Goal: Transaction & Acquisition: Book appointment/travel/reservation

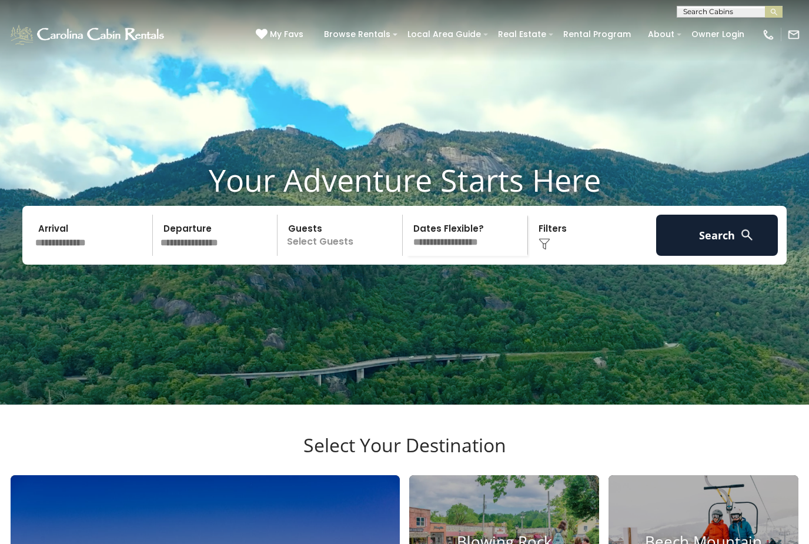
click at [73, 254] on input "text" at bounding box center [92, 235] width 122 height 41
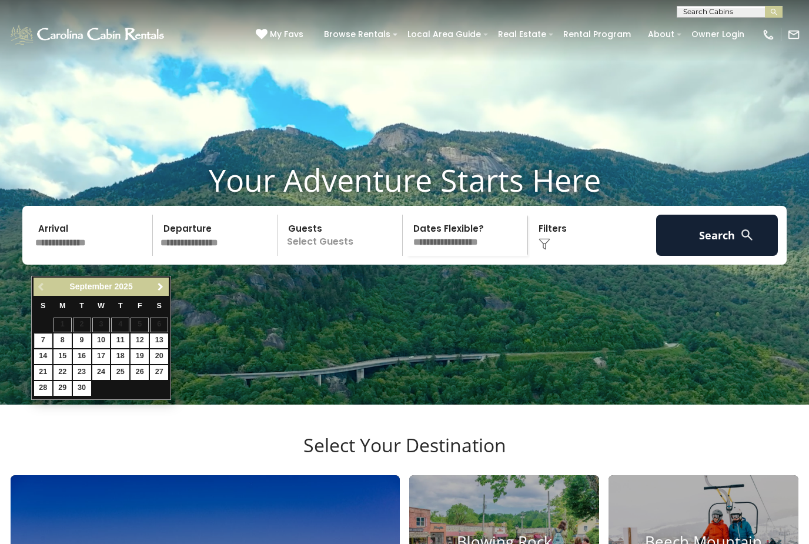
click at [162, 286] on span "Next" at bounding box center [160, 286] width 9 height 9
click at [160, 288] on span "Next" at bounding box center [160, 286] width 9 height 9
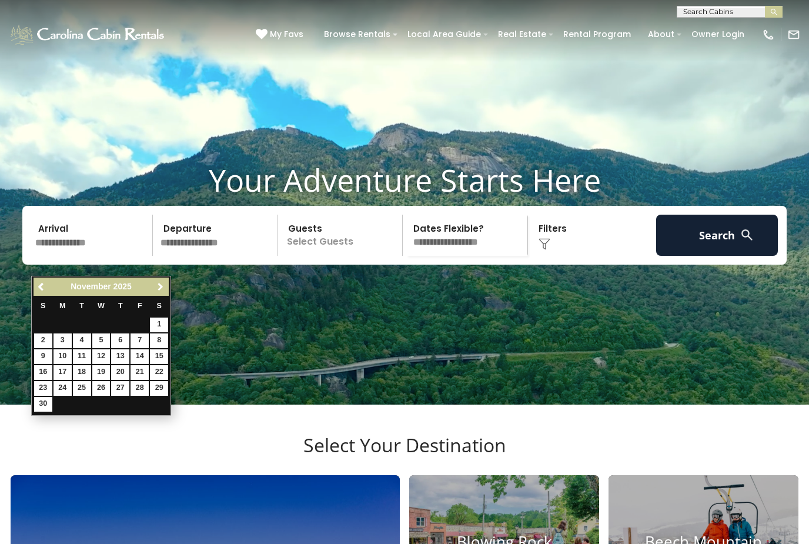
click at [153, 291] on link "Next" at bounding box center [160, 286] width 15 height 15
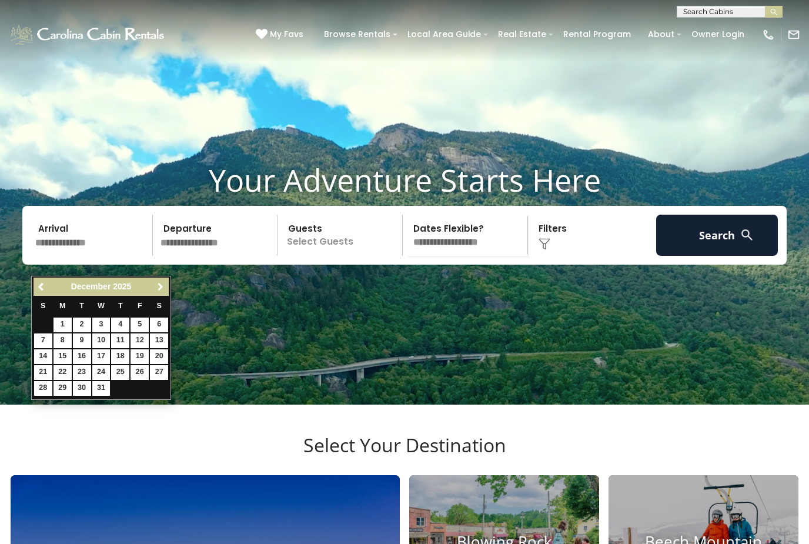
click at [153, 287] on link "Next" at bounding box center [160, 286] width 15 height 15
click at [156, 371] on link "24" at bounding box center [159, 372] width 18 height 15
type input "*******"
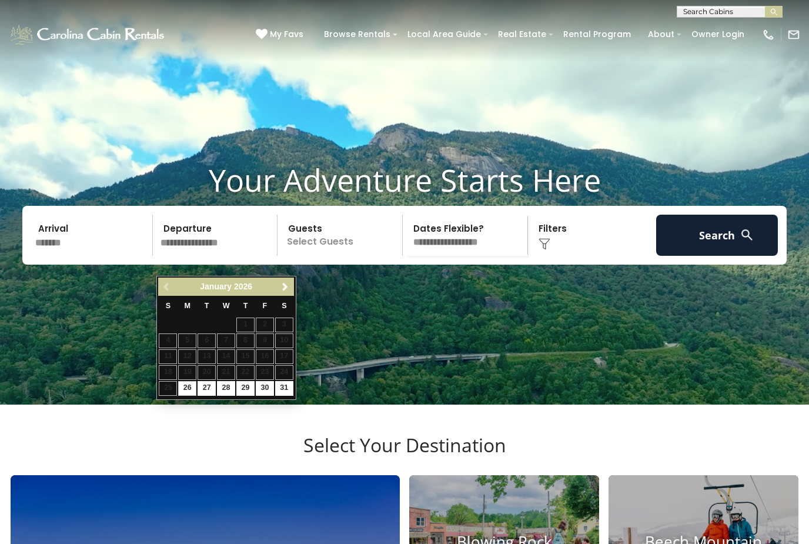
click at [284, 388] on link "31" at bounding box center [284, 388] width 18 height 15
type input "*******"
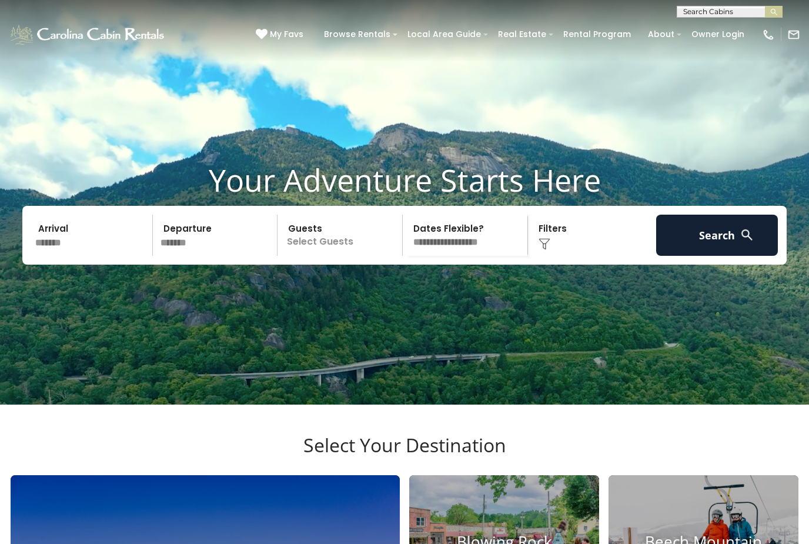
click at [327, 256] on p "Select Guests" at bounding box center [341, 235] width 121 height 41
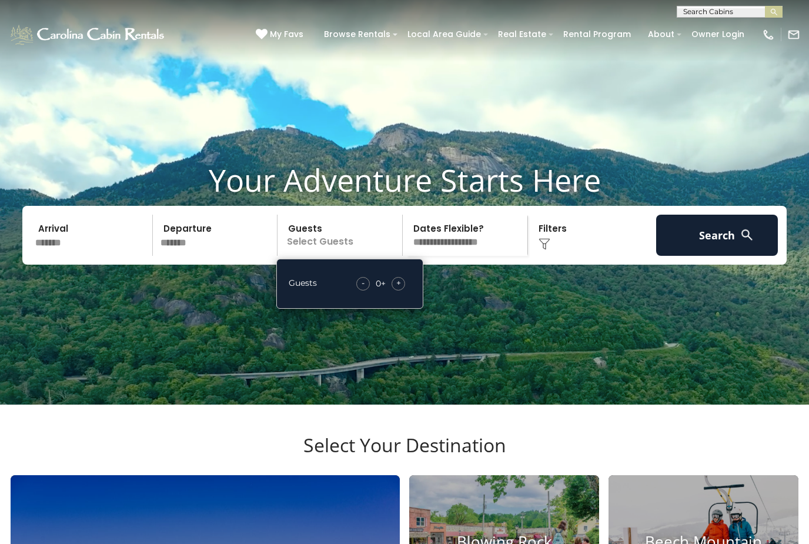
click at [394, 290] on div "+" at bounding box center [398, 284] width 14 height 14
click at [397, 289] on span "+" at bounding box center [398, 283] width 5 height 12
click at [395, 290] on div "+" at bounding box center [398, 284] width 14 height 14
click at [396, 290] on div "+" at bounding box center [398, 284] width 14 height 14
click at [388, 290] on div "- 4 + +" at bounding box center [380, 284] width 61 height 14
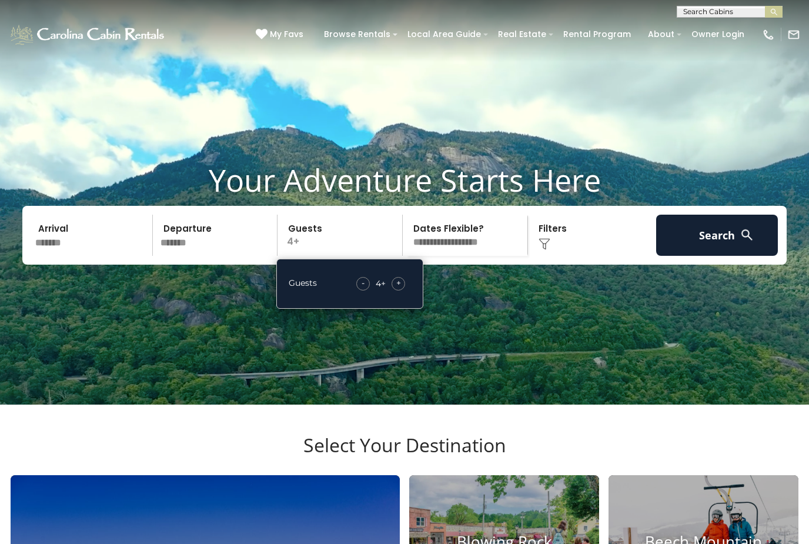
click at [391, 290] on div "+" at bounding box center [398, 284] width 14 height 14
click at [392, 290] on div "- 5 + +" at bounding box center [381, 284] width 60 height 14
click at [397, 289] on span "+" at bounding box center [398, 283] width 5 height 12
click at [398, 289] on span "+" at bounding box center [398, 283] width 5 height 12
click at [404, 290] on div "+" at bounding box center [398, 284] width 14 height 14
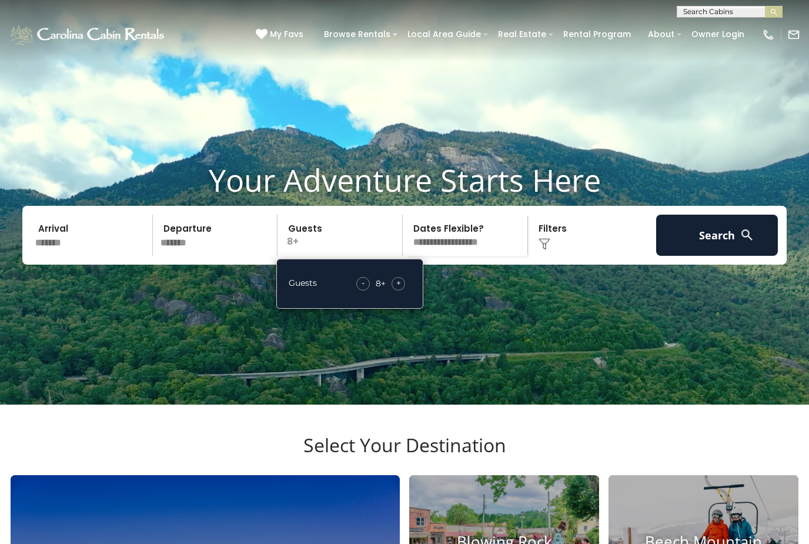
click at [556, 256] on div "Click to Choose" at bounding box center [592, 235] width 122 height 41
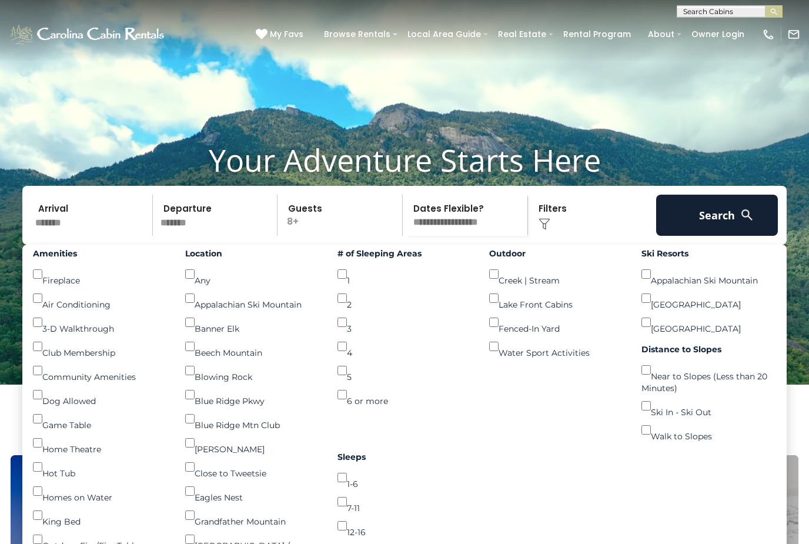
scroll to position [21, 0]
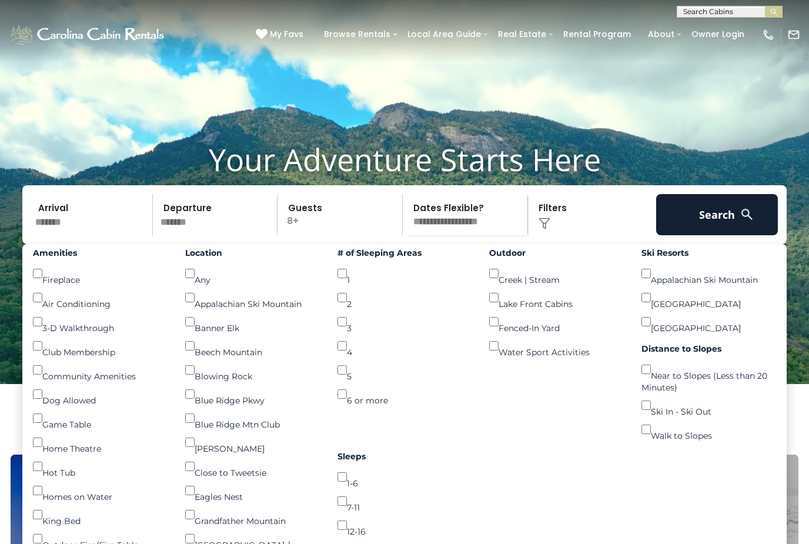
click at [685, 417] on div "Ski In - Ski Out ()" at bounding box center [708, 405] width 135 height 24
click at [654, 413] on div "Ski In - Ski Out ()" at bounding box center [708, 405] width 135 height 24
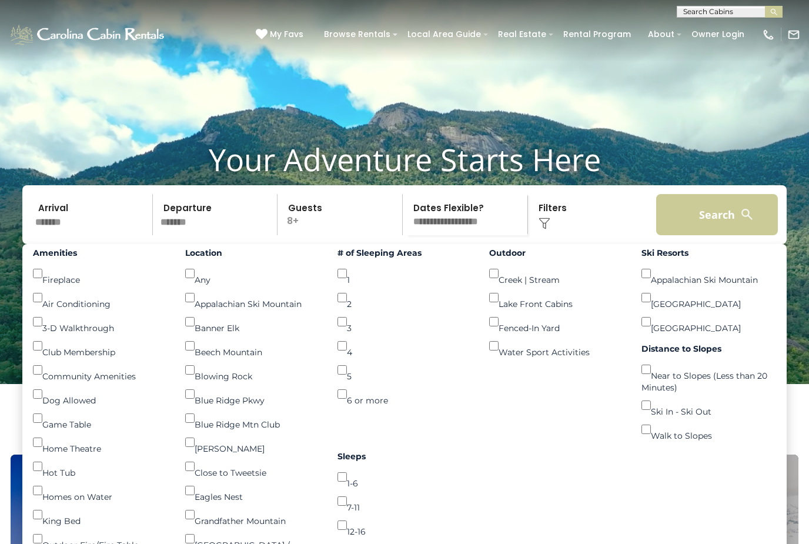
click at [717, 230] on button "Search" at bounding box center [717, 214] width 122 height 41
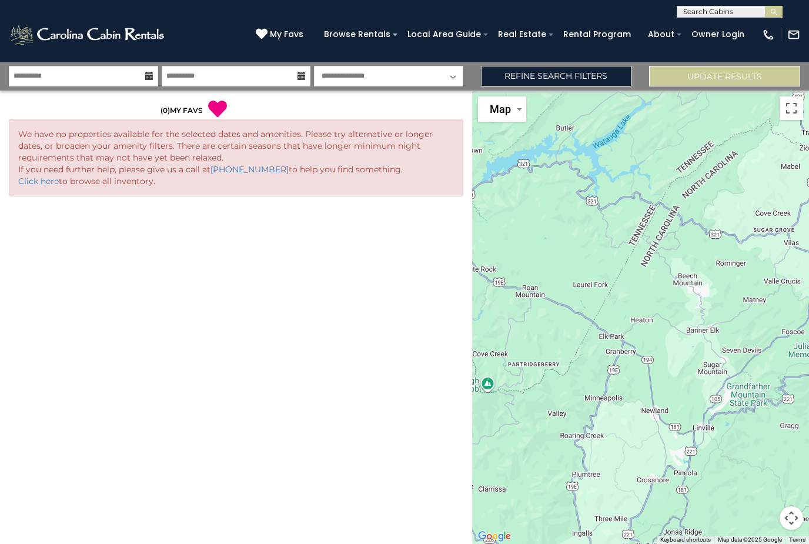
click at [441, 78] on select "**********" at bounding box center [388, 76] width 149 height 21
select select "*"
click at [690, 76] on button "Update Results" at bounding box center [724, 76] width 151 height 21
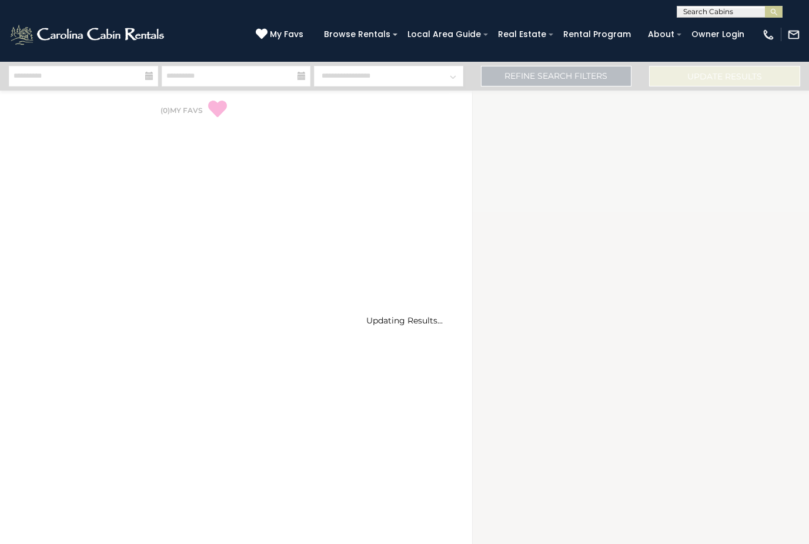
select select "*"
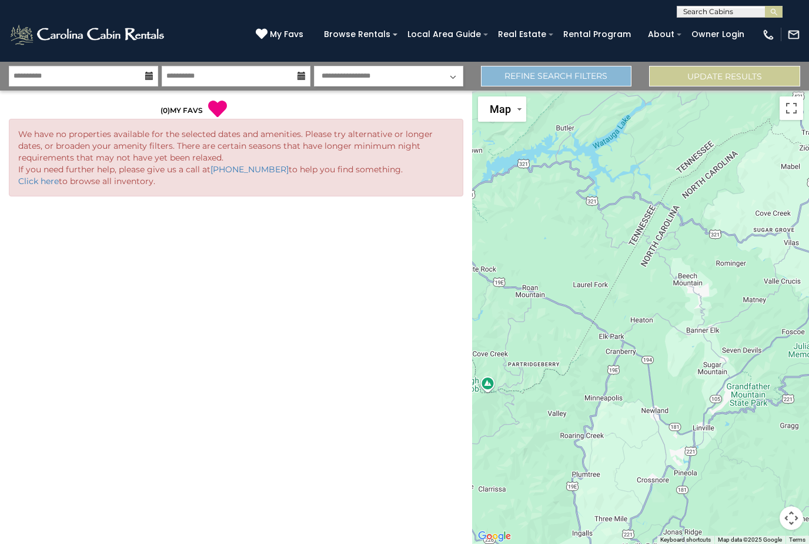
click at [589, 80] on link "Refine Search Filters" at bounding box center [556, 76] width 151 height 21
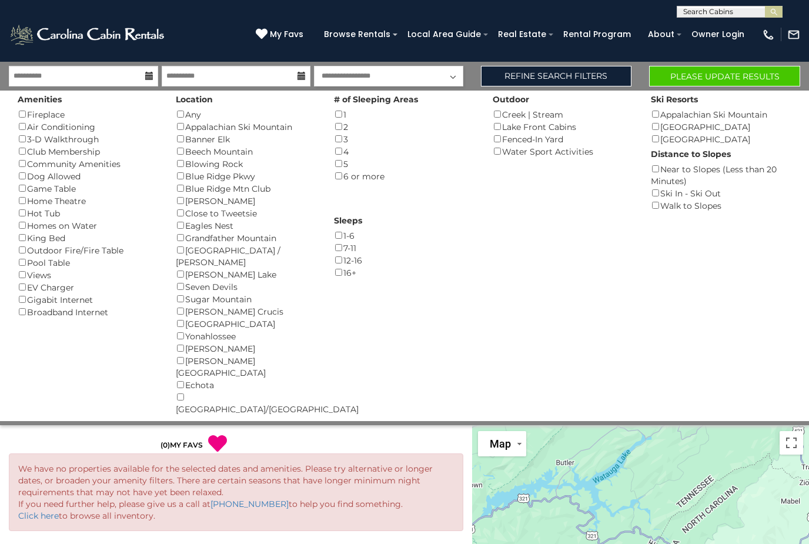
click at [712, 73] on button "Please Update Results" at bounding box center [724, 76] width 151 height 21
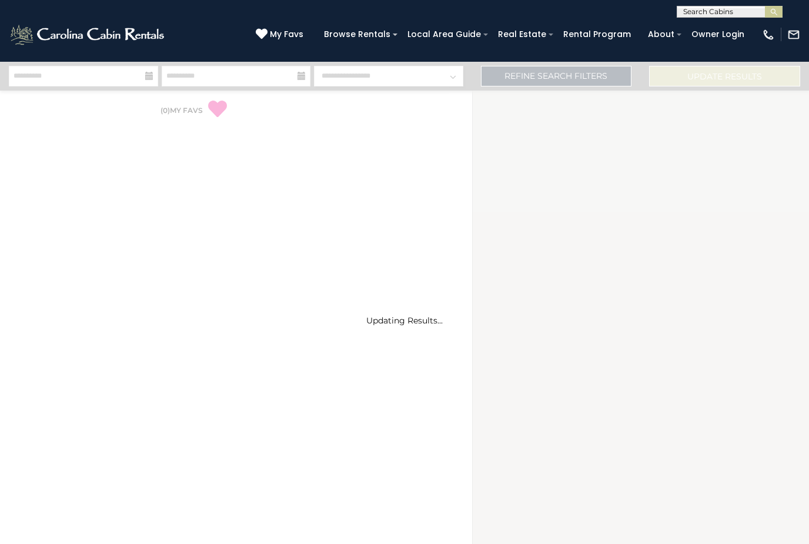
select select "*"
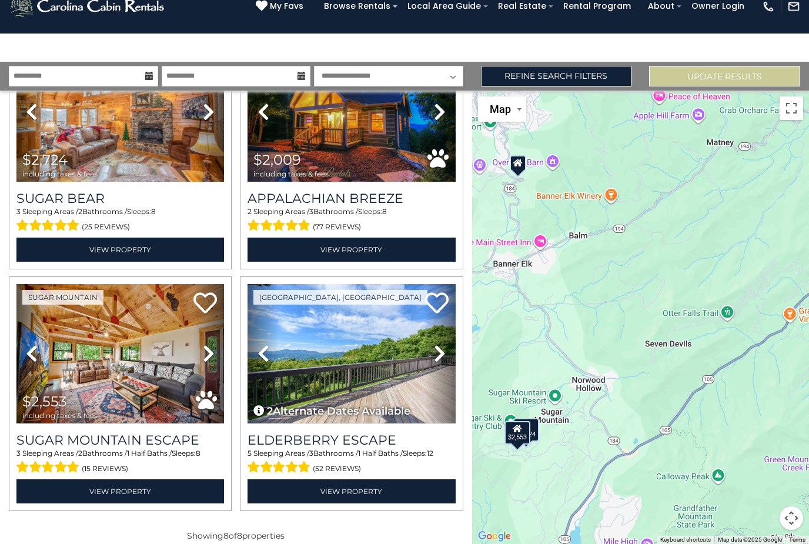
scroll to position [530, 0]
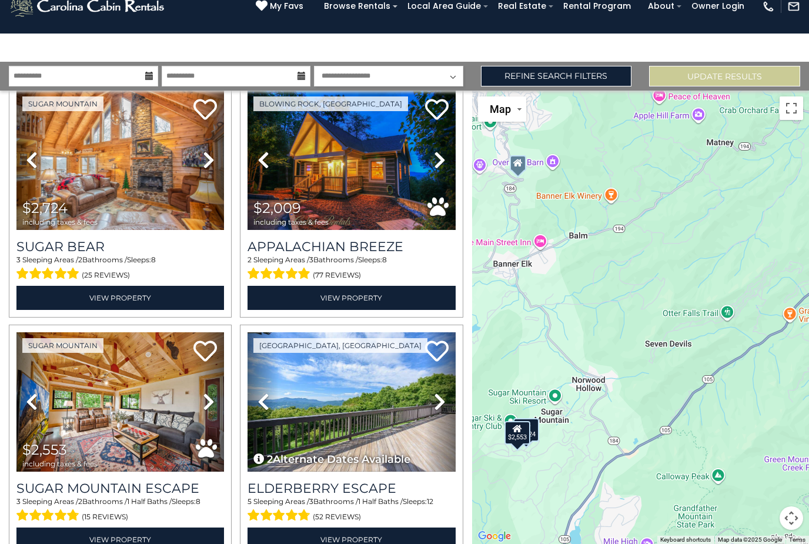
click at [345, 387] on img at bounding box center [350, 401] width 207 height 139
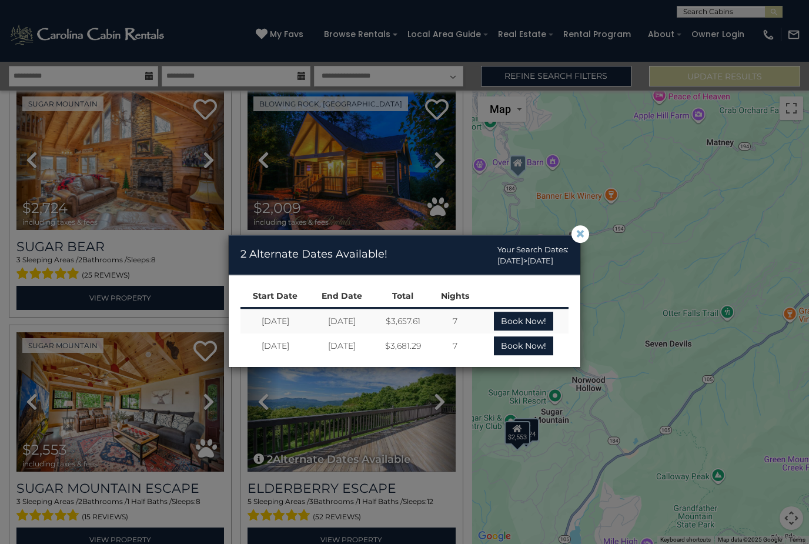
click at [584, 234] on span "×" at bounding box center [580, 234] width 11 height 0
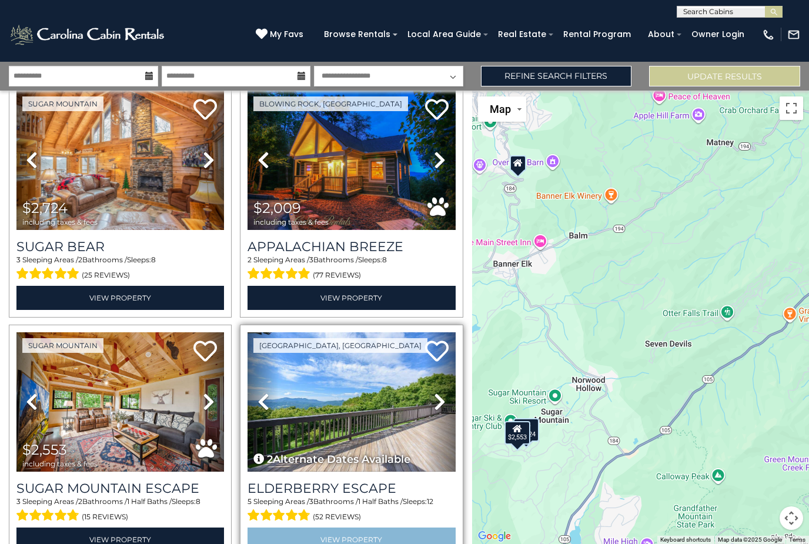
click at [344, 527] on link "View Property" at bounding box center [350, 539] width 207 height 24
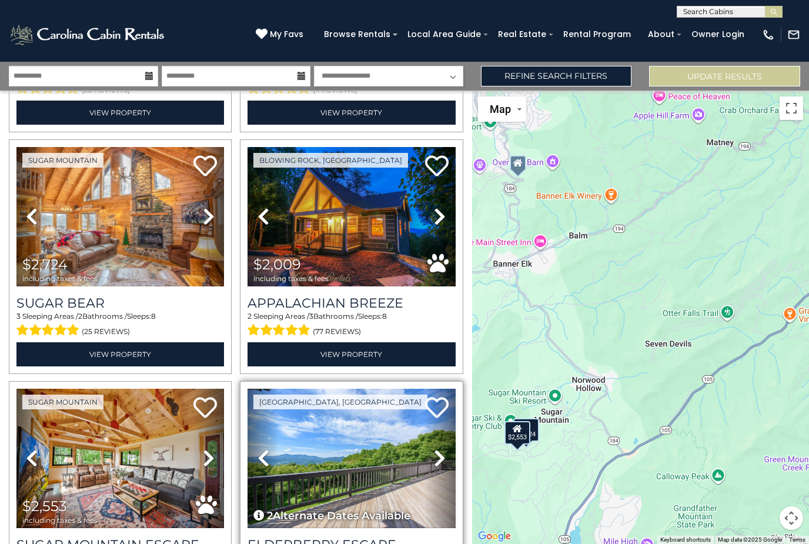
scroll to position [474, 0]
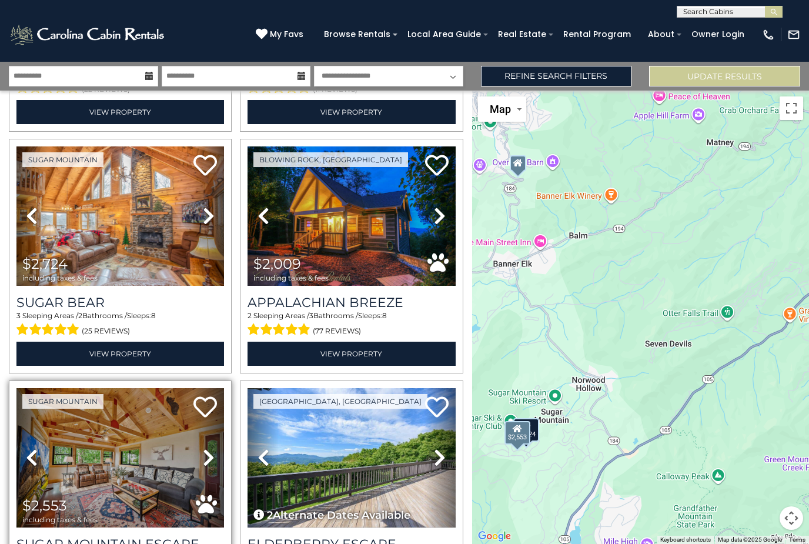
click at [88, 413] on img at bounding box center [119, 457] width 207 height 139
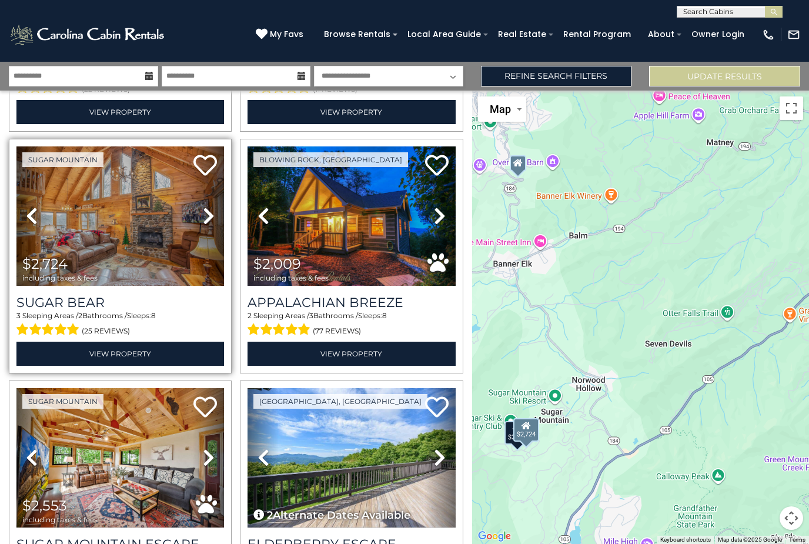
click at [81, 191] on img at bounding box center [119, 215] width 207 height 139
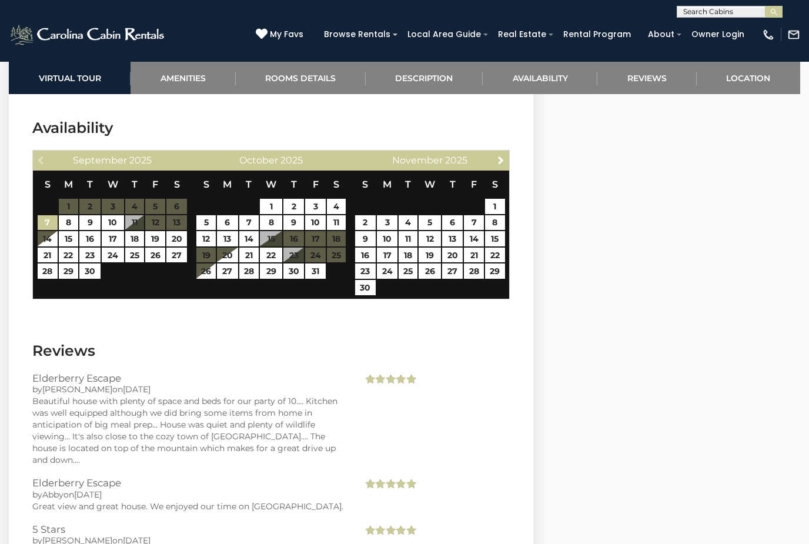
scroll to position [2140, 0]
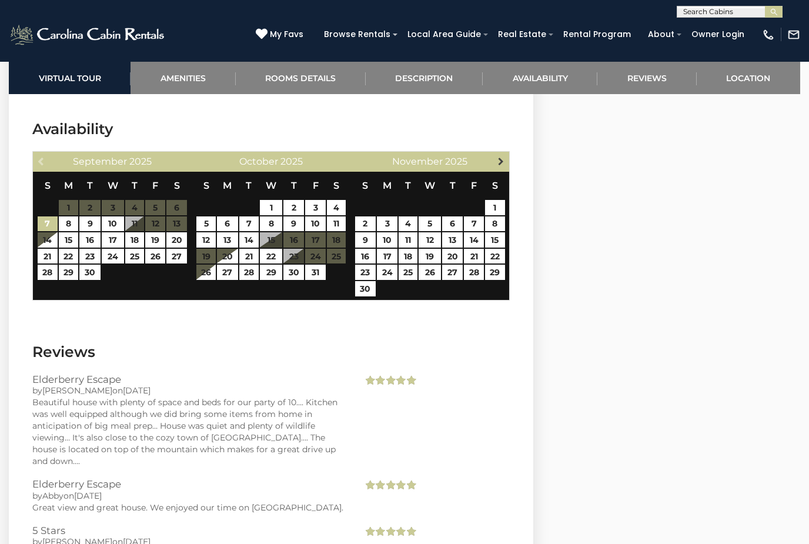
click at [502, 160] on span "Next" at bounding box center [500, 160] width 9 height 9
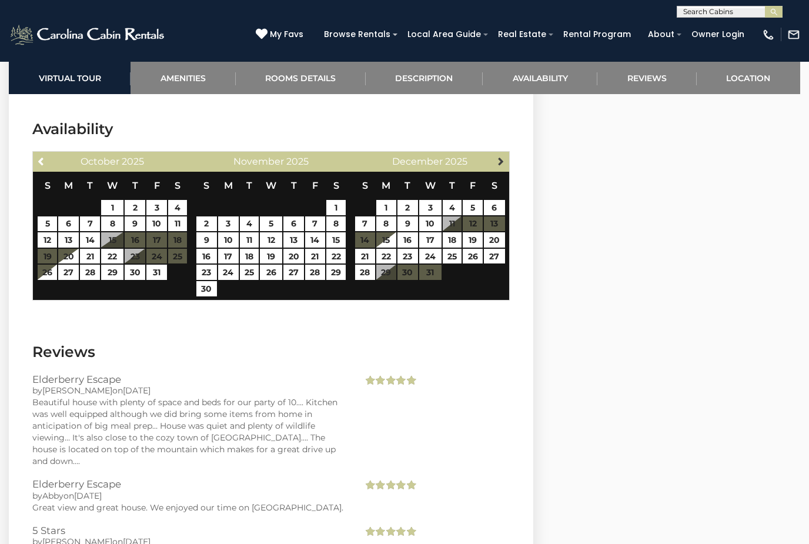
click at [500, 157] on span "Next" at bounding box center [500, 160] width 9 height 9
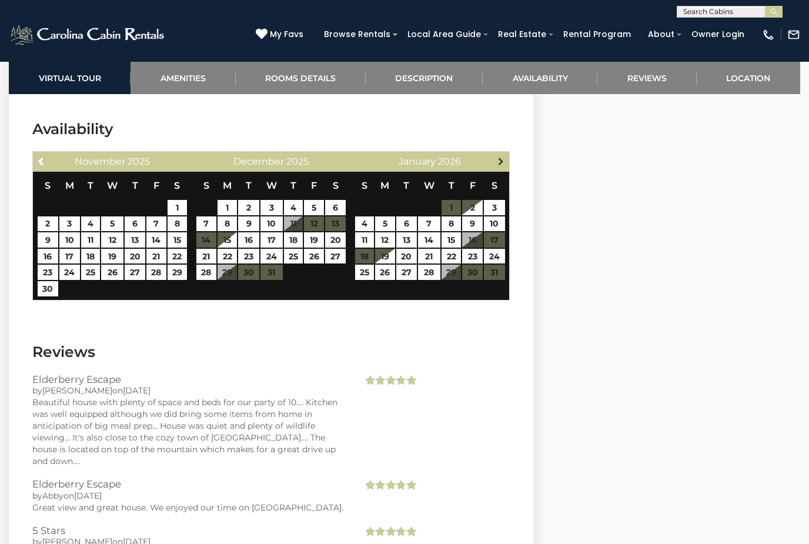
click at [504, 161] on span "Next" at bounding box center [500, 160] width 9 height 9
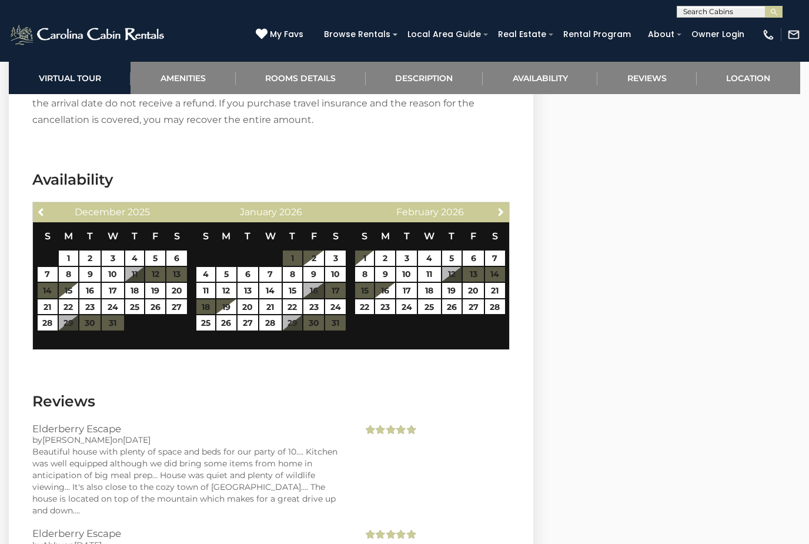
scroll to position [2086, 0]
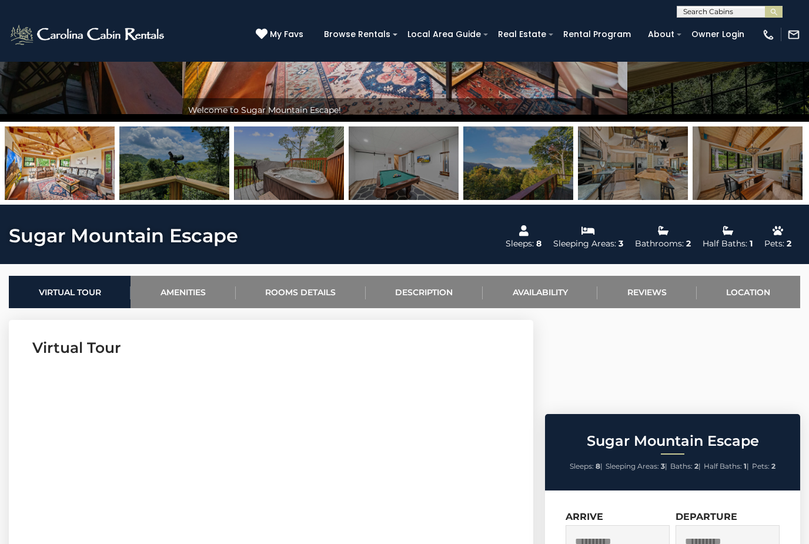
scroll to position [210, 0]
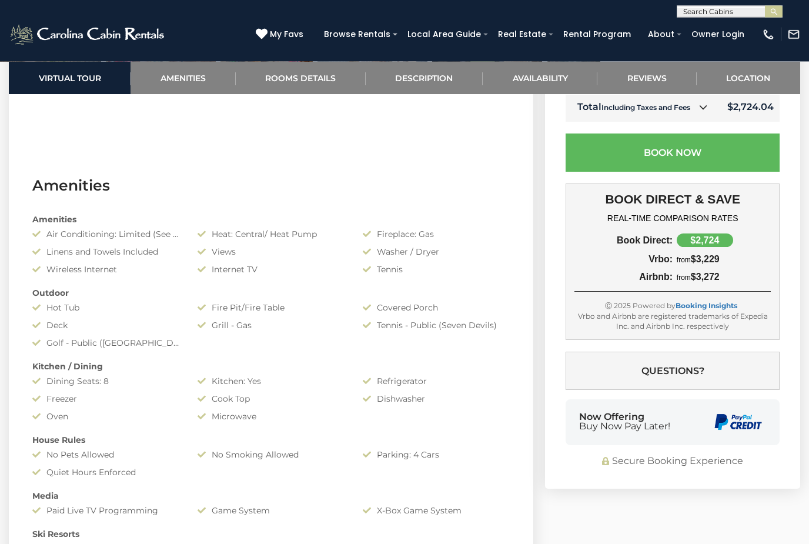
scroll to position [748, 0]
